Goal: Book appointment/travel/reservation

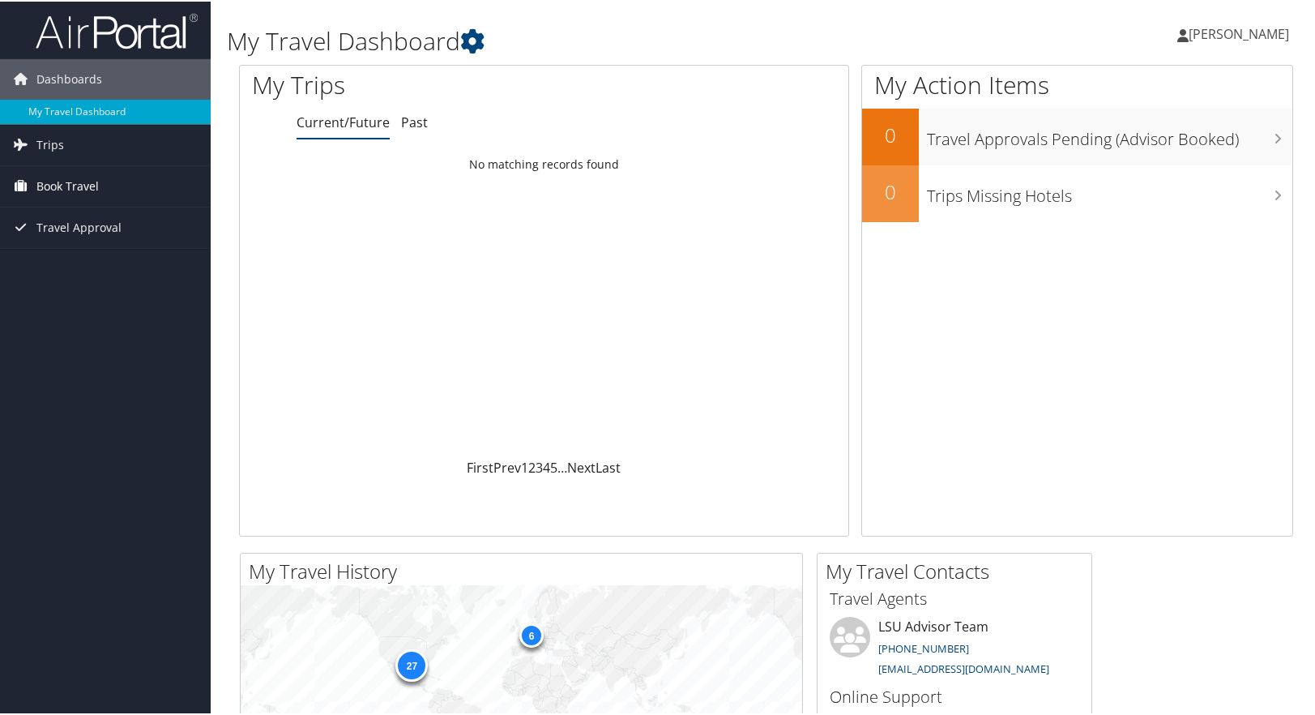
click at [99, 179] on link "Book Travel" at bounding box center [105, 185] width 211 height 41
click at [106, 244] on link "Book/Manage Online Trips" at bounding box center [105, 241] width 211 height 24
click at [69, 242] on link "Book/Manage Online Trips" at bounding box center [105, 241] width 211 height 24
